Goal: Browse casually: Explore the website without a specific task or goal

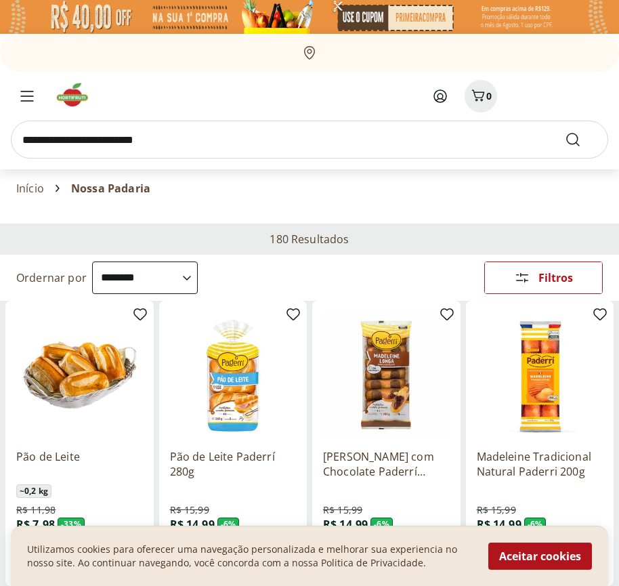
select select "**********"
click at [540, 556] on button "Aceitar cookies" at bounding box center [541, 556] width 104 height 27
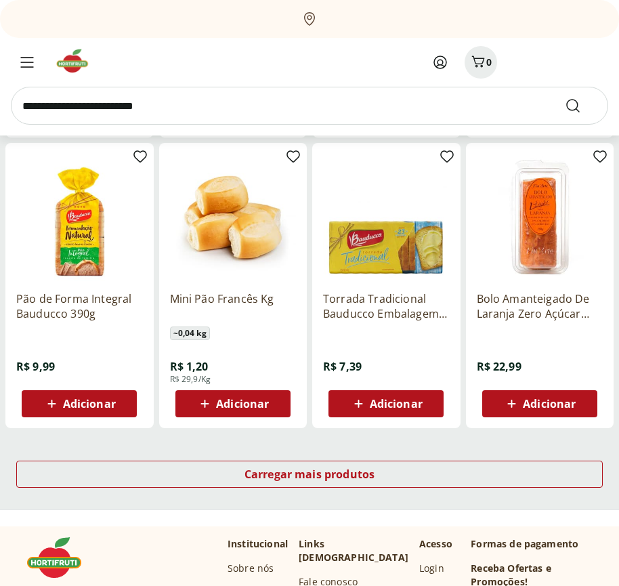
scroll to position [706, 0]
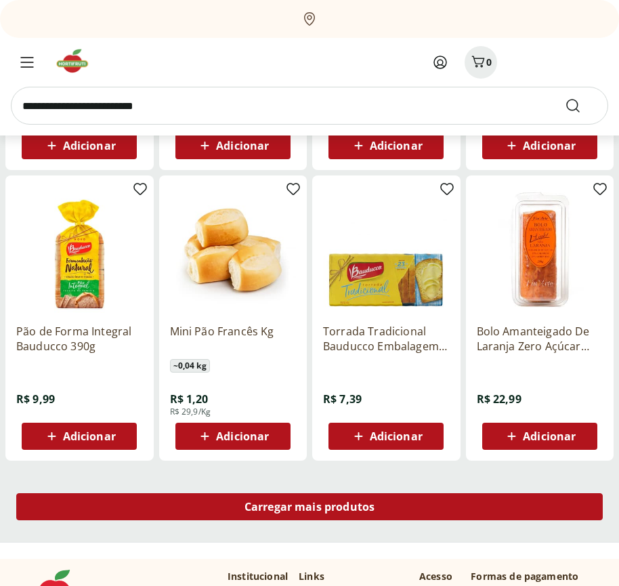
click at [310, 509] on span "Carregar mais produtos" at bounding box center [310, 506] width 131 height 11
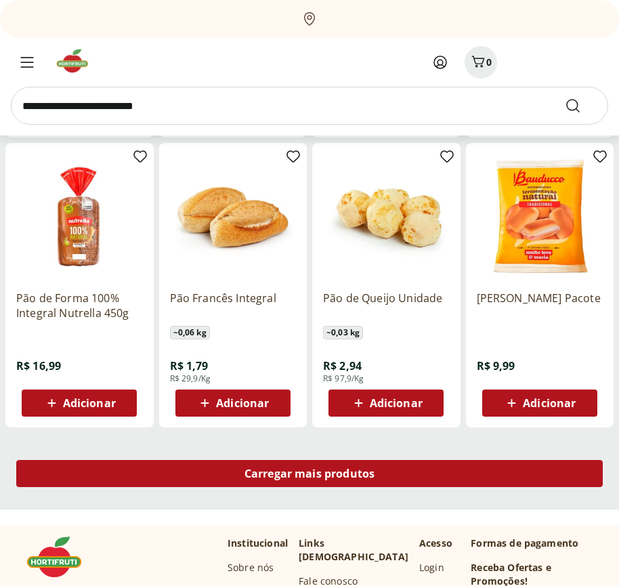
scroll to position [1582, 0]
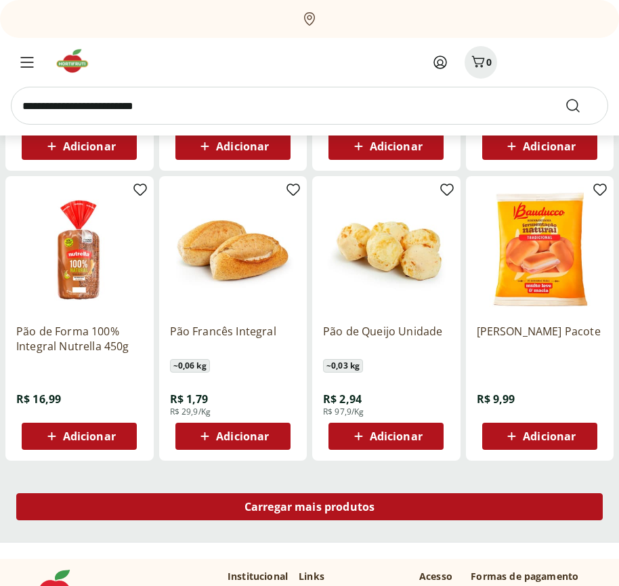
click at [310, 507] on span "Carregar mais produtos" at bounding box center [310, 506] width 131 height 11
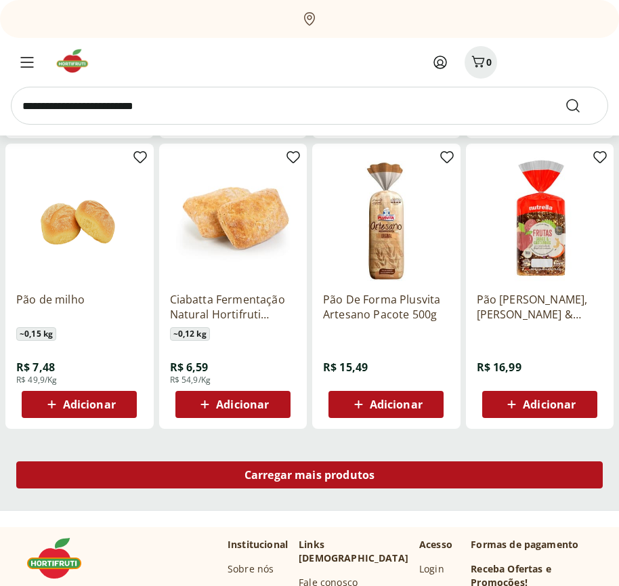
scroll to position [2459, 0]
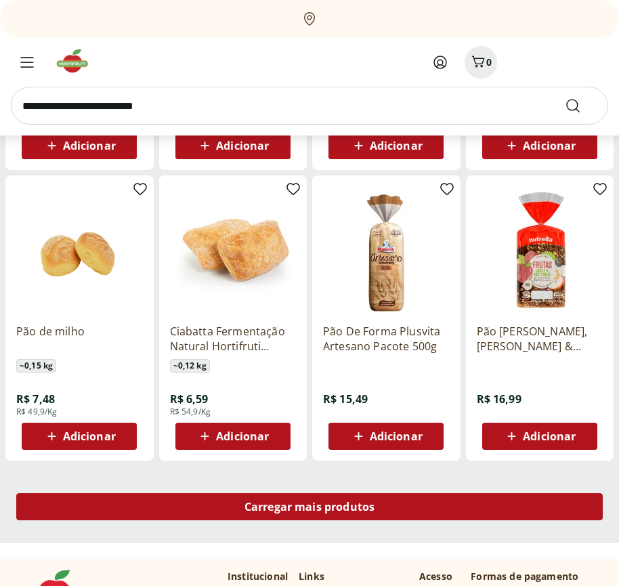
click at [310, 509] on span "Carregar mais produtos" at bounding box center [310, 506] width 131 height 11
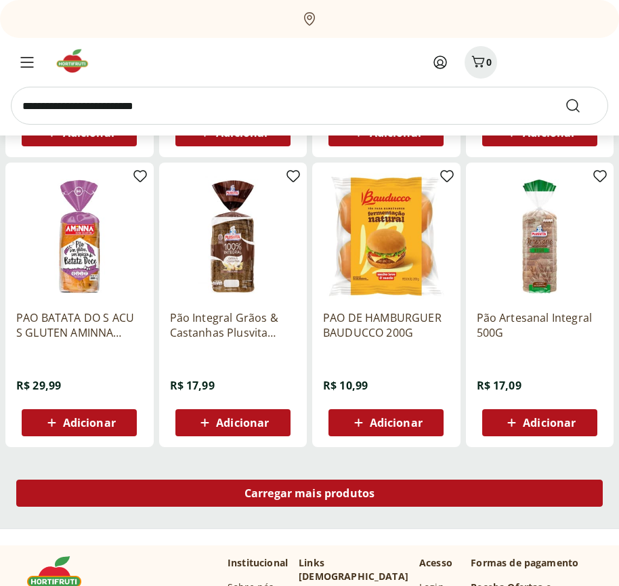
scroll to position [3335, 0]
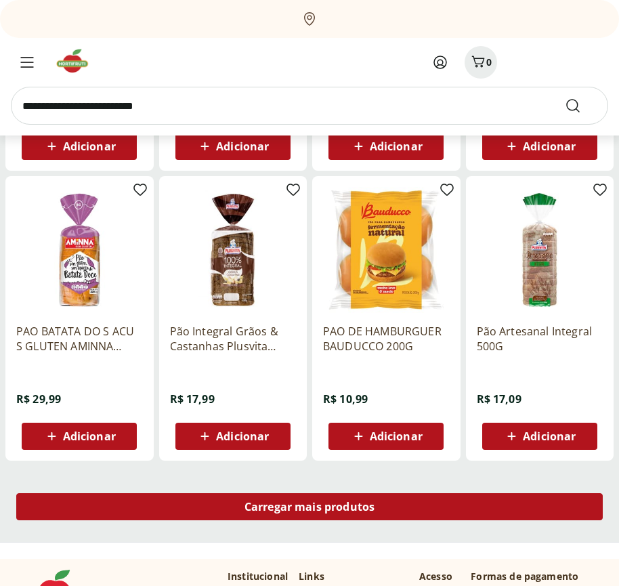
click at [310, 507] on span "Carregar mais produtos" at bounding box center [310, 506] width 131 height 11
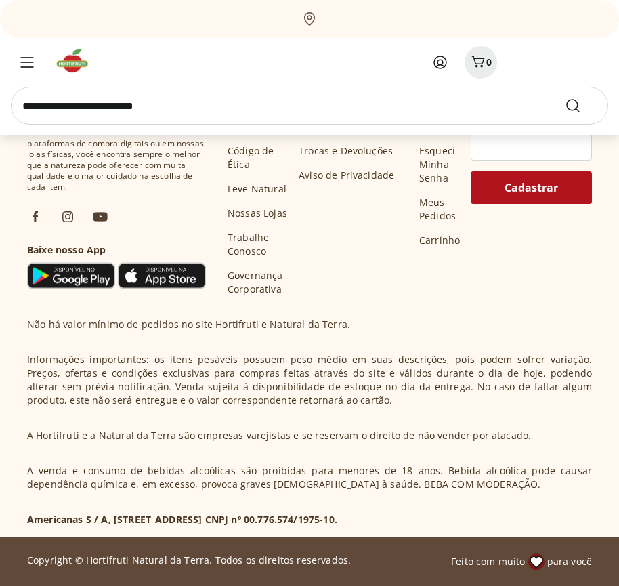
scroll to position [4212, 0]
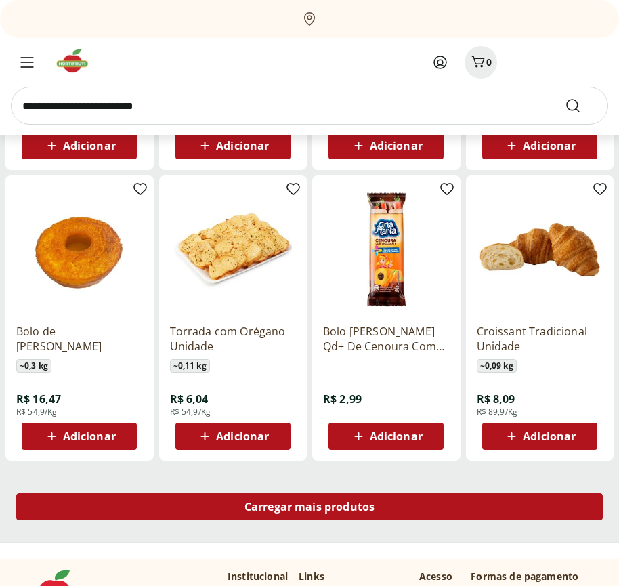
click at [310, 509] on span "Carregar mais produtos" at bounding box center [310, 506] width 131 height 11
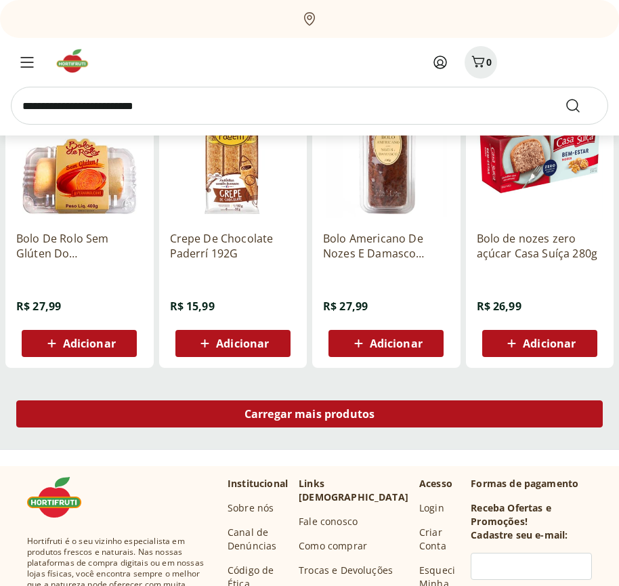
scroll to position [5088, 0]
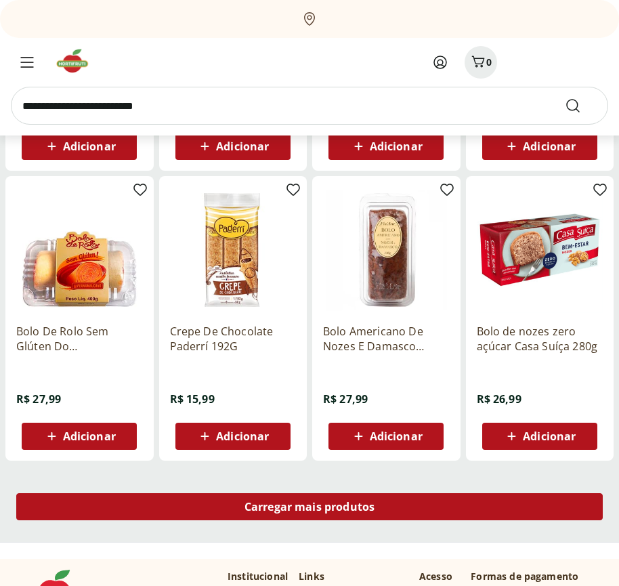
click at [310, 507] on span "Carregar mais produtos" at bounding box center [310, 506] width 131 height 11
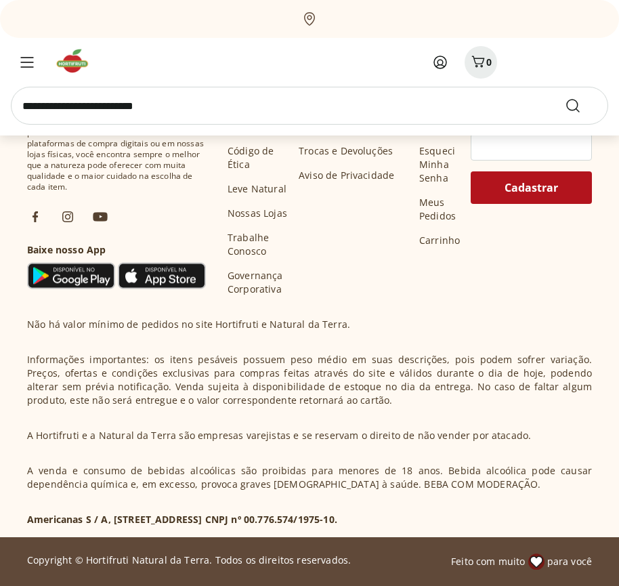
scroll to position [5964, 0]
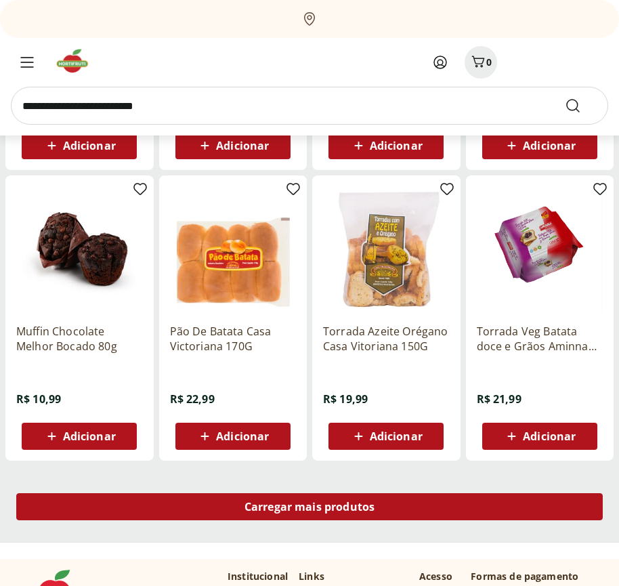
click at [310, 509] on span "Carregar mais produtos" at bounding box center [310, 506] width 131 height 11
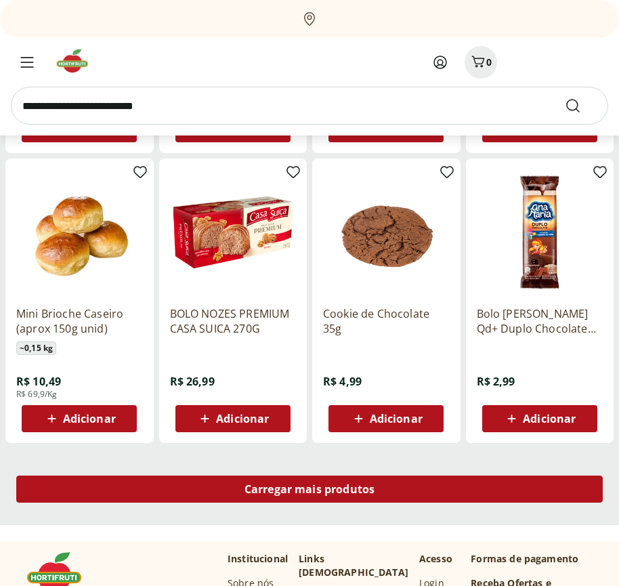
scroll to position [6840, 0]
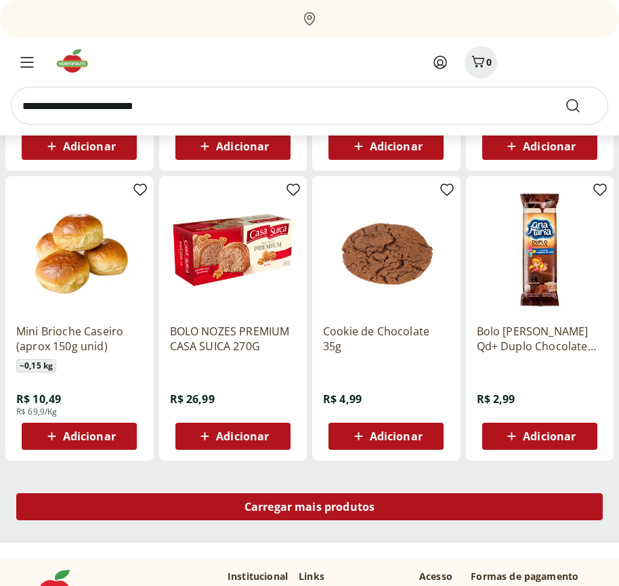
click at [310, 507] on span "Carregar mais produtos" at bounding box center [310, 506] width 131 height 11
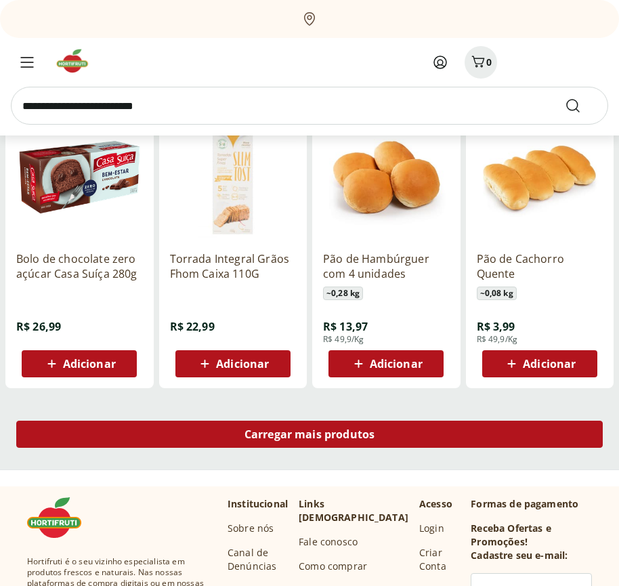
scroll to position [7717, 0]
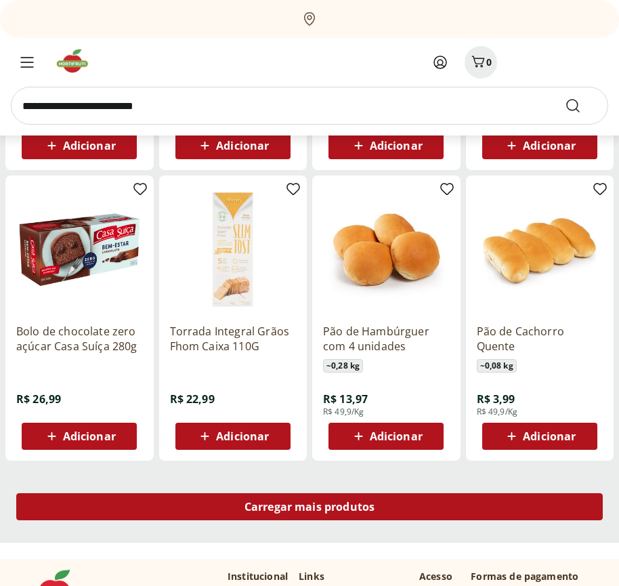
click at [310, 509] on span "Carregar mais produtos" at bounding box center [310, 506] width 131 height 11
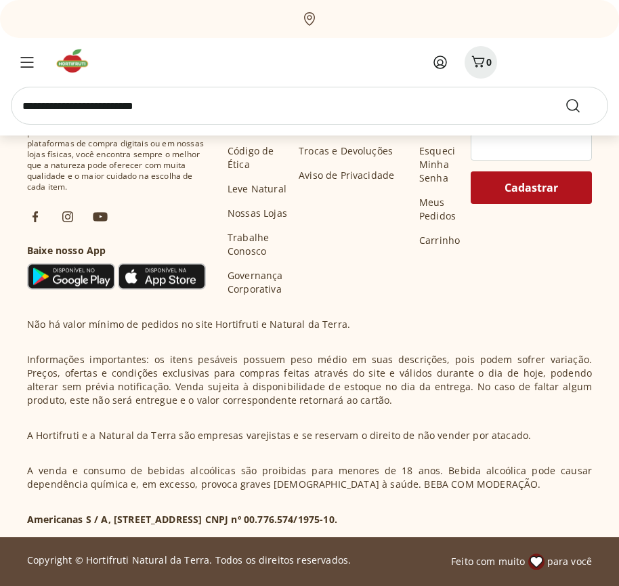
scroll to position [8593, 0]
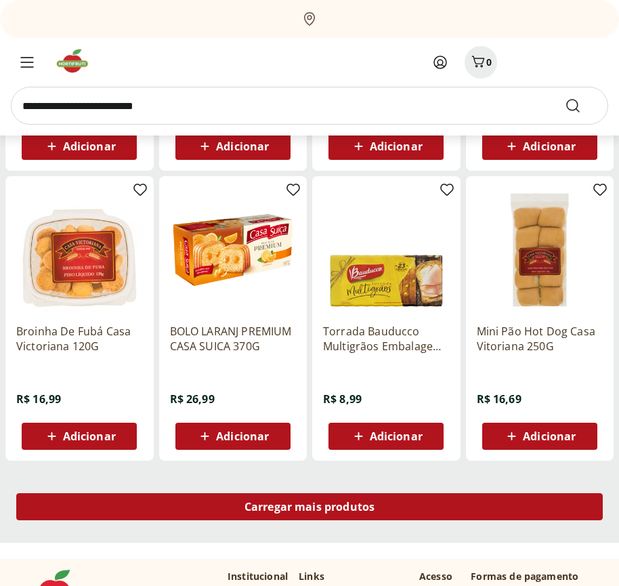
click at [310, 507] on span "Carregar mais produtos" at bounding box center [310, 506] width 131 height 11
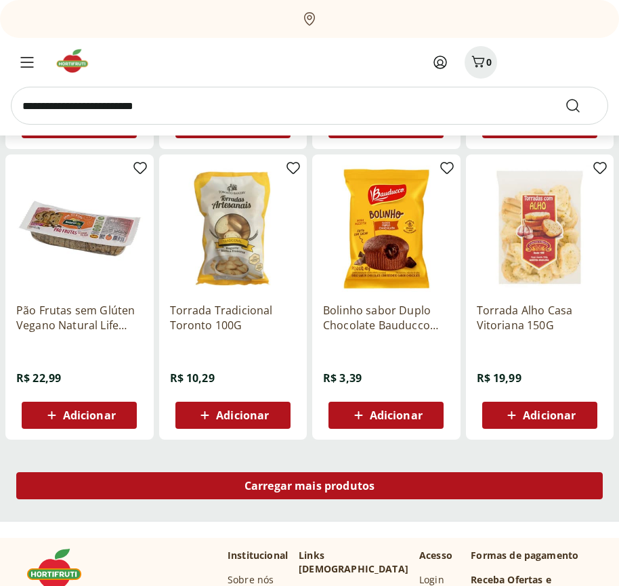
scroll to position [9470, 0]
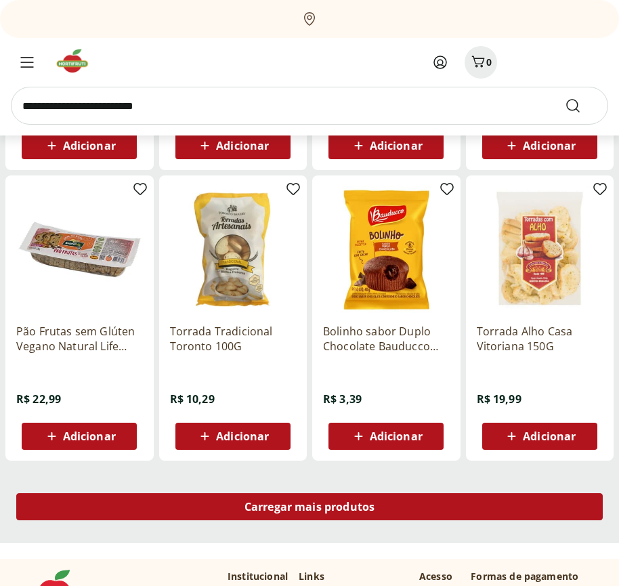
click at [310, 509] on span "Carregar mais produtos" at bounding box center [310, 506] width 131 height 11
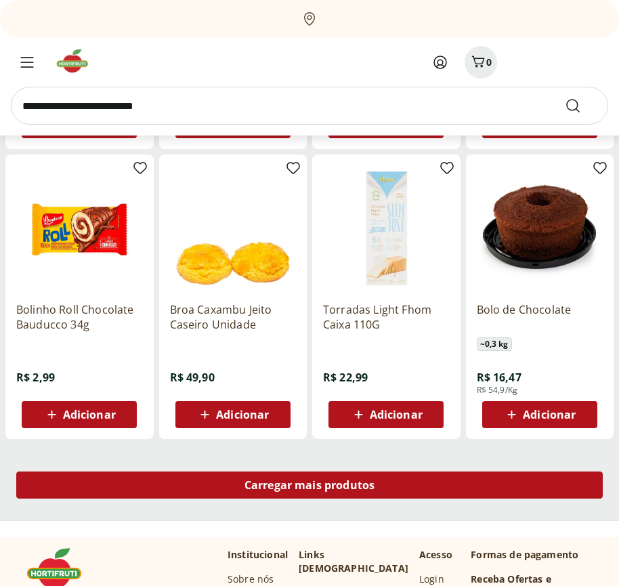
scroll to position [10346, 0]
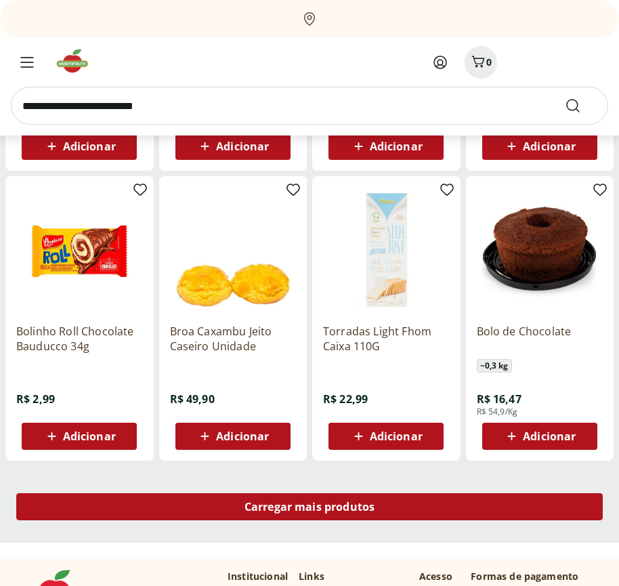
click at [310, 507] on span "Carregar mais produtos" at bounding box center [310, 506] width 131 height 11
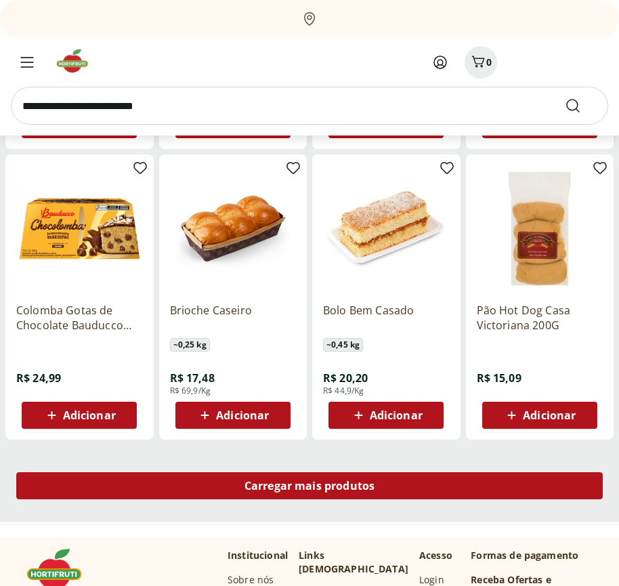
scroll to position [11223, 0]
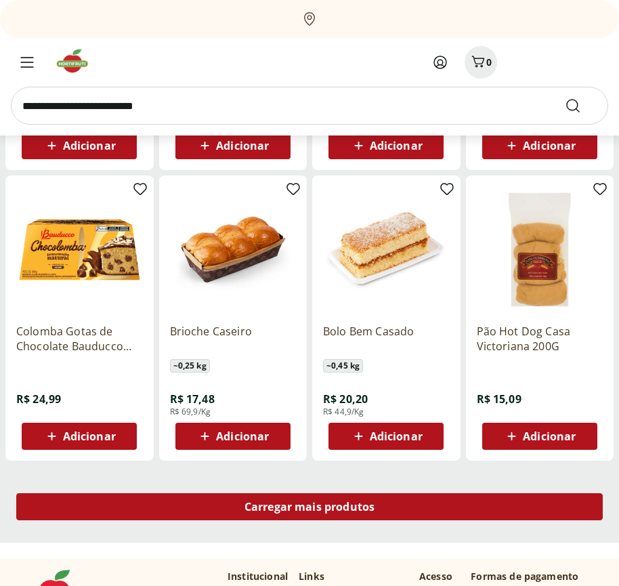
click at [310, 509] on span "Carregar mais produtos" at bounding box center [310, 506] width 131 height 11
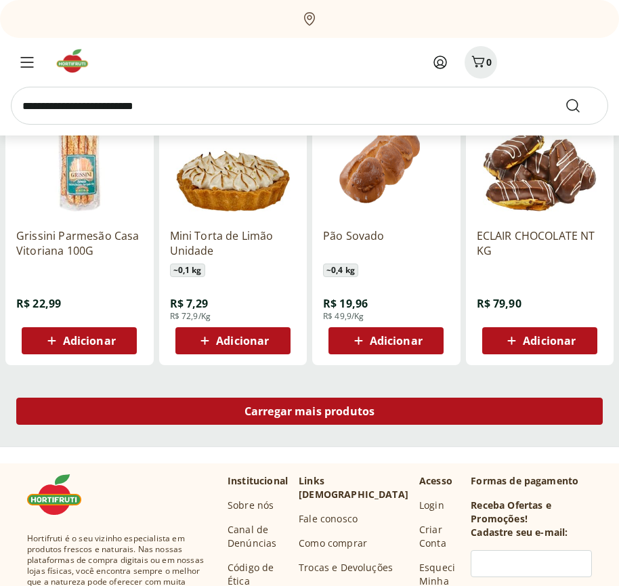
scroll to position [12099, 0]
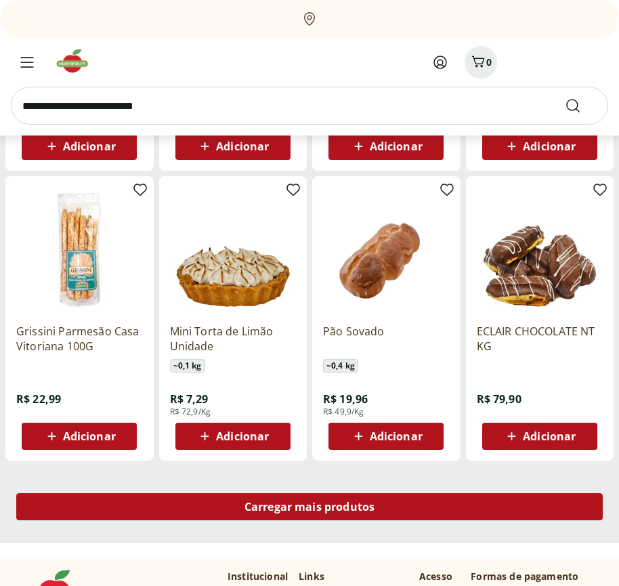
click at [310, 507] on span "Carregar mais produtos" at bounding box center [310, 506] width 131 height 11
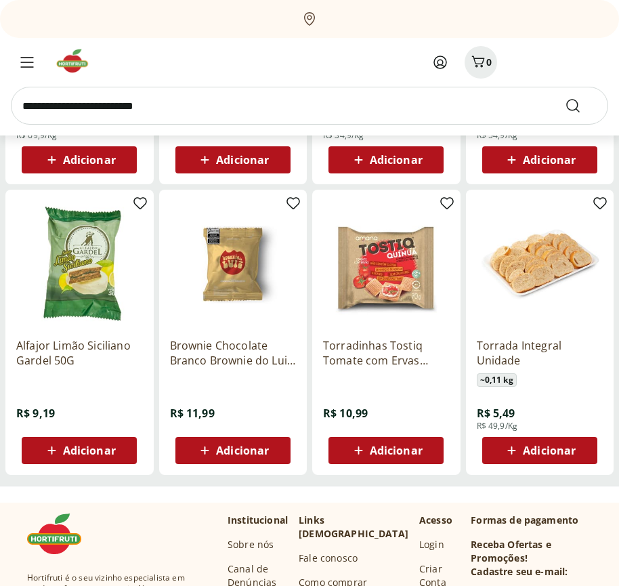
scroll to position [12905, 0]
